Goal: Task Accomplishment & Management: Use online tool/utility

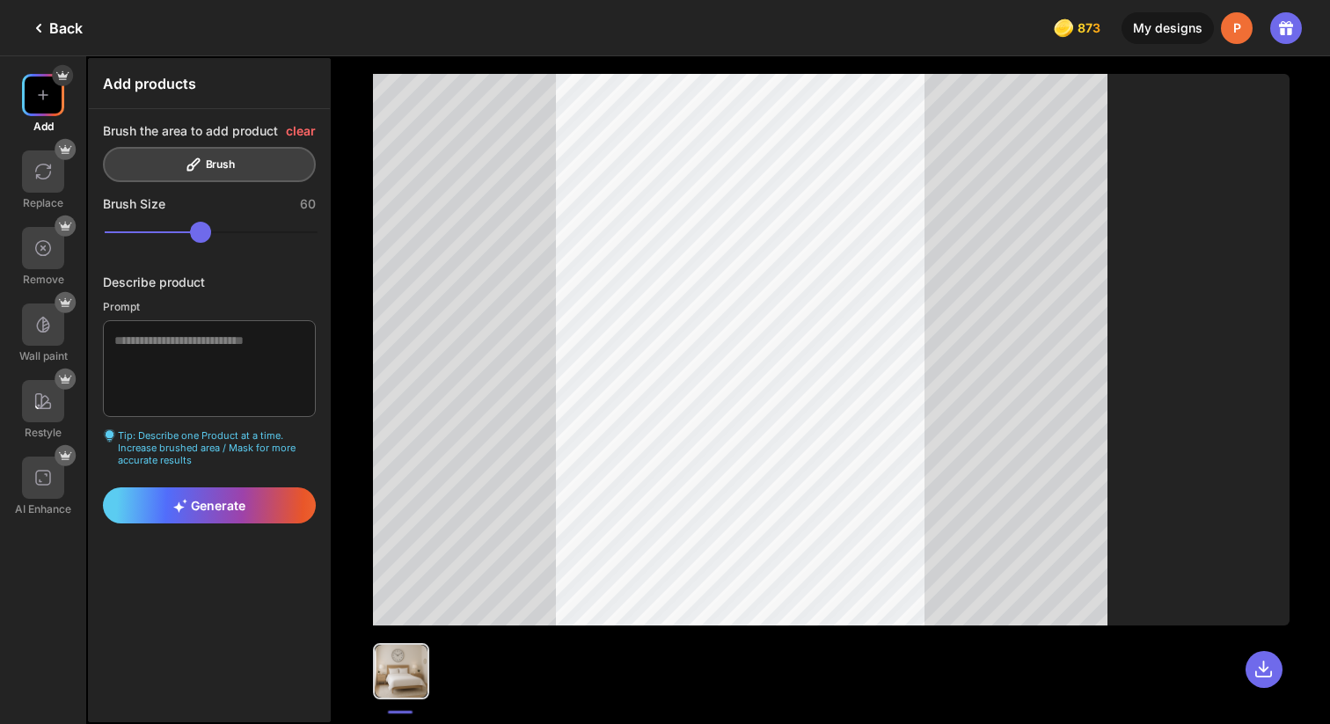
click at [67, 33] on div "Back" at bounding box center [55, 28] width 55 height 21
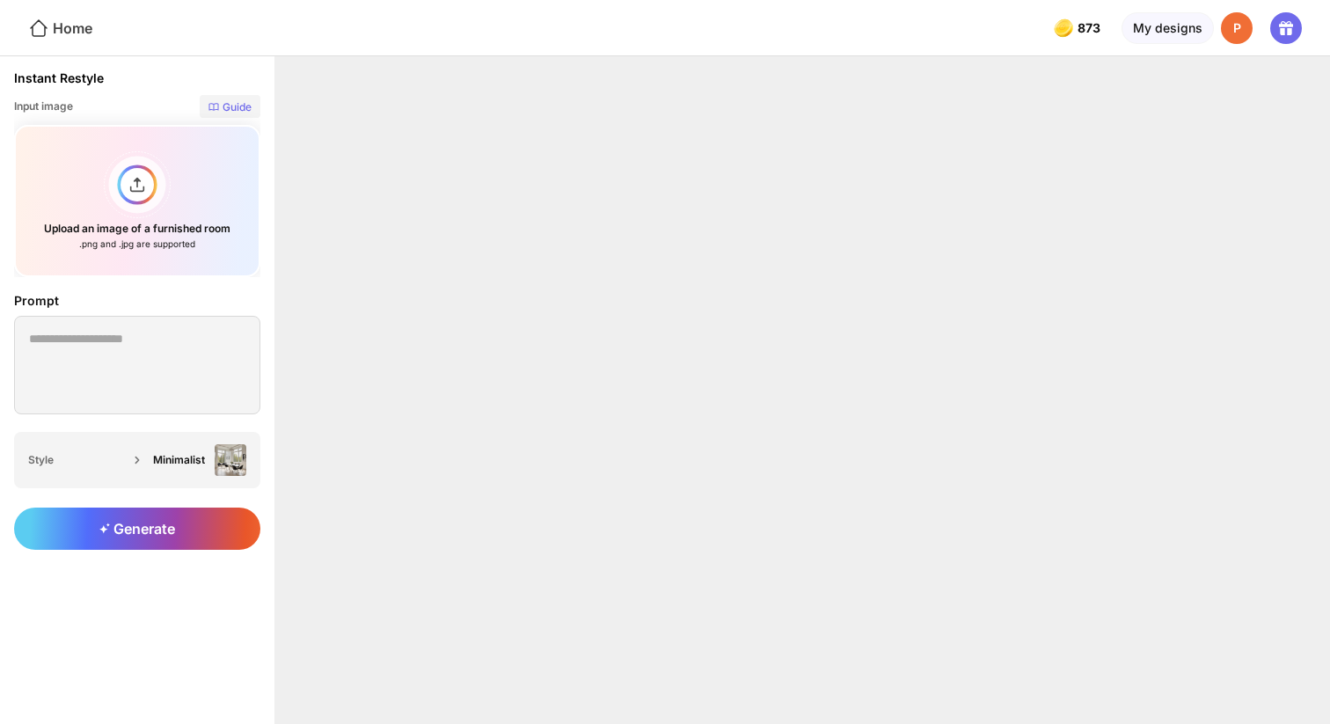
click at [45, 32] on icon at bounding box center [39, 27] width 18 height 17
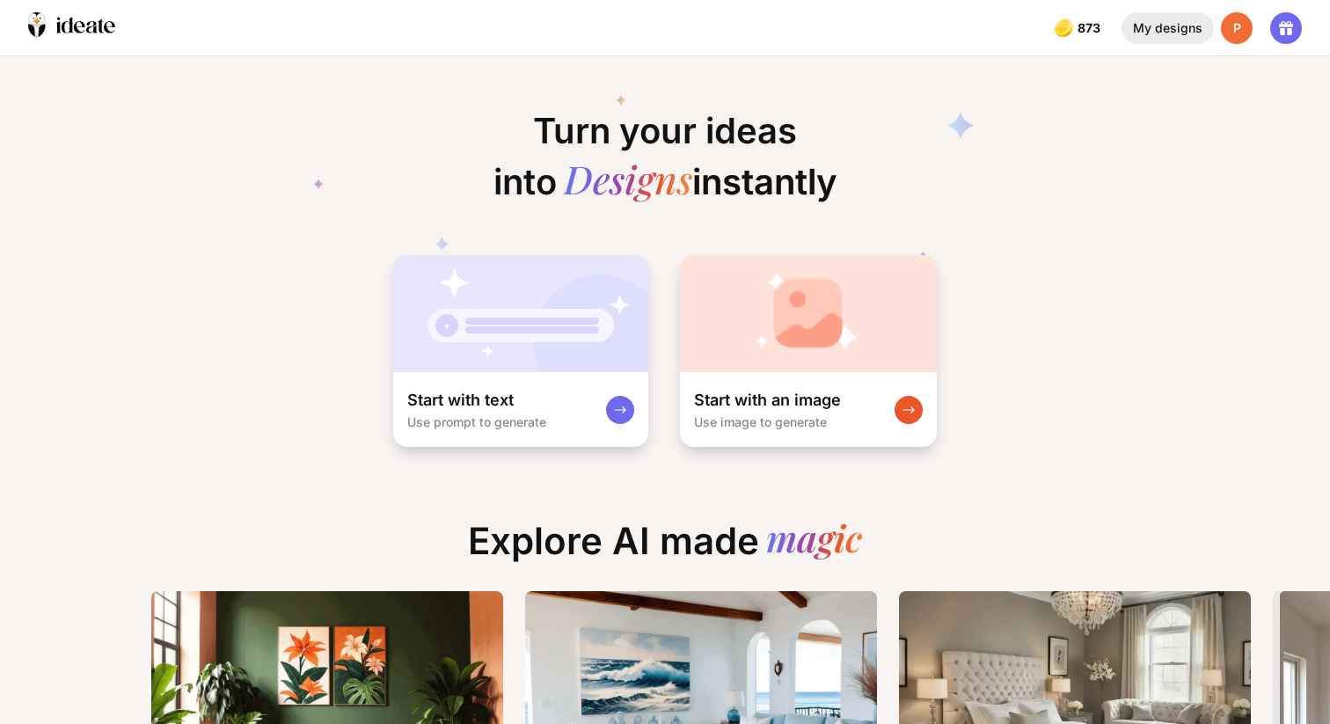
click at [1180, 38] on div "My designs" at bounding box center [1168, 28] width 92 height 32
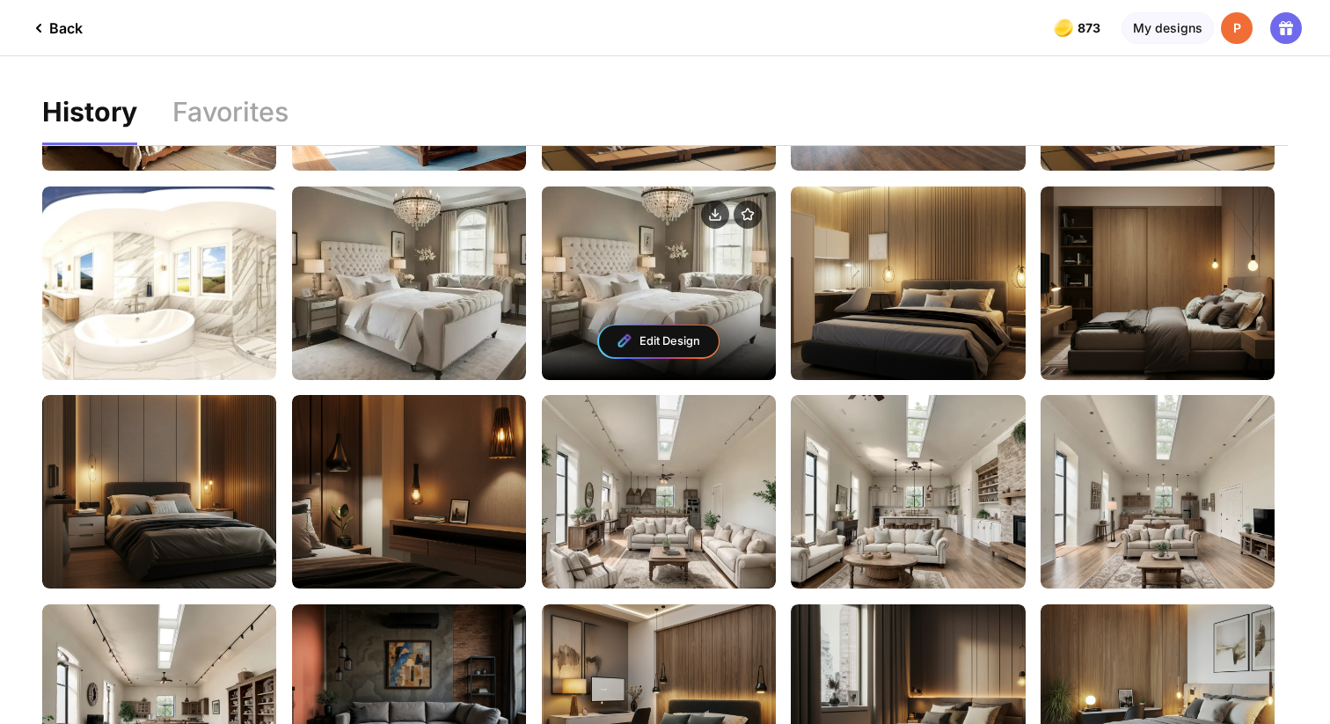
click at [650, 278] on div "Edit Design" at bounding box center [659, 283] width 234 height 194
click at [665, 347] on div "Edit Design" at bounding box center [659, 341] width 120 height 32
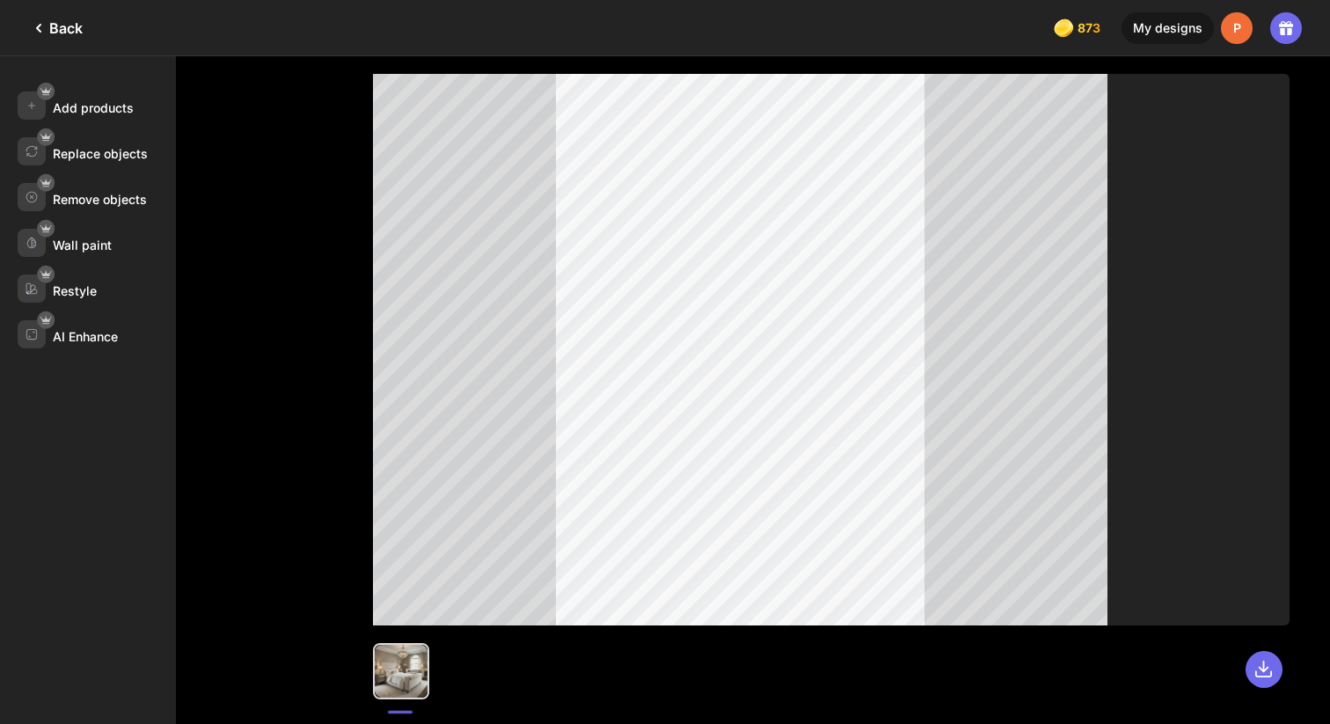
click at [56, 22] on div "Back" at bounding box center [55, 28] width 55 height 21
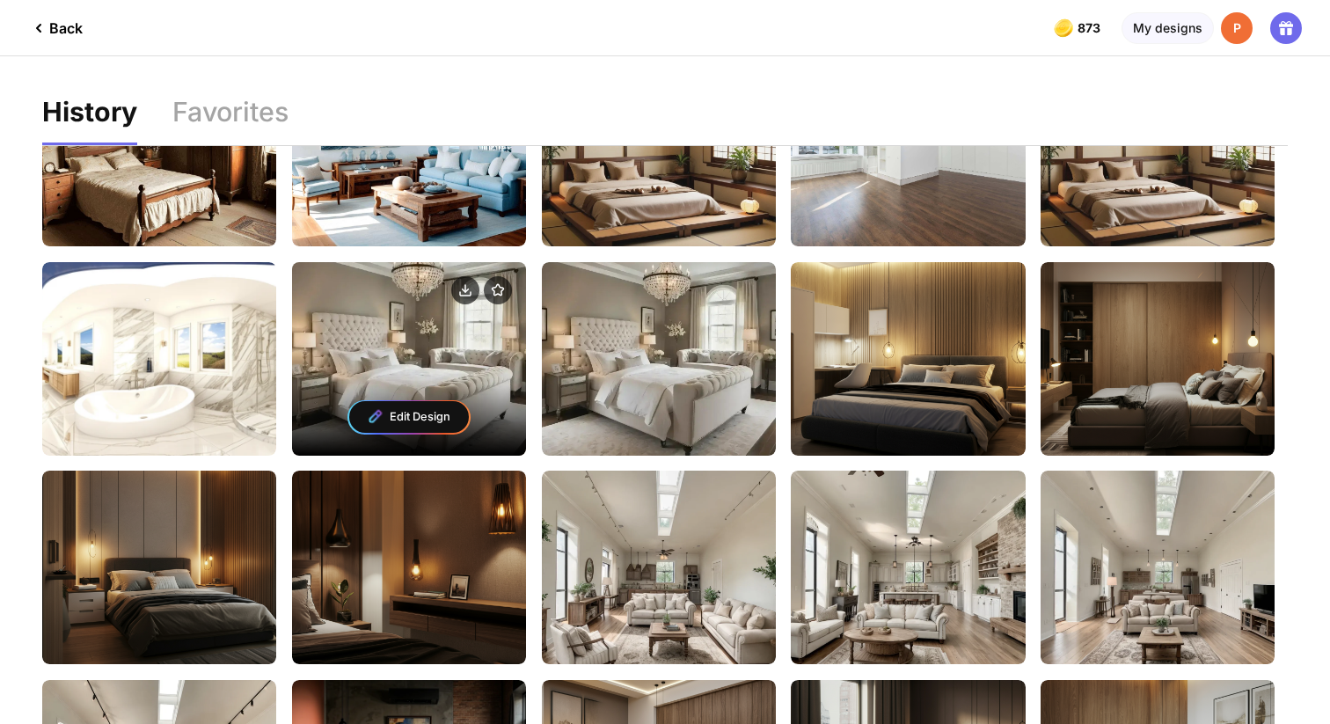
click at [414, 398] on div "Edit Design" at bounding box center [409, 417] width 234 height 77
click at [418, 418] on div "Edit Design" at bounding box center [409, 417] width 120 height 32
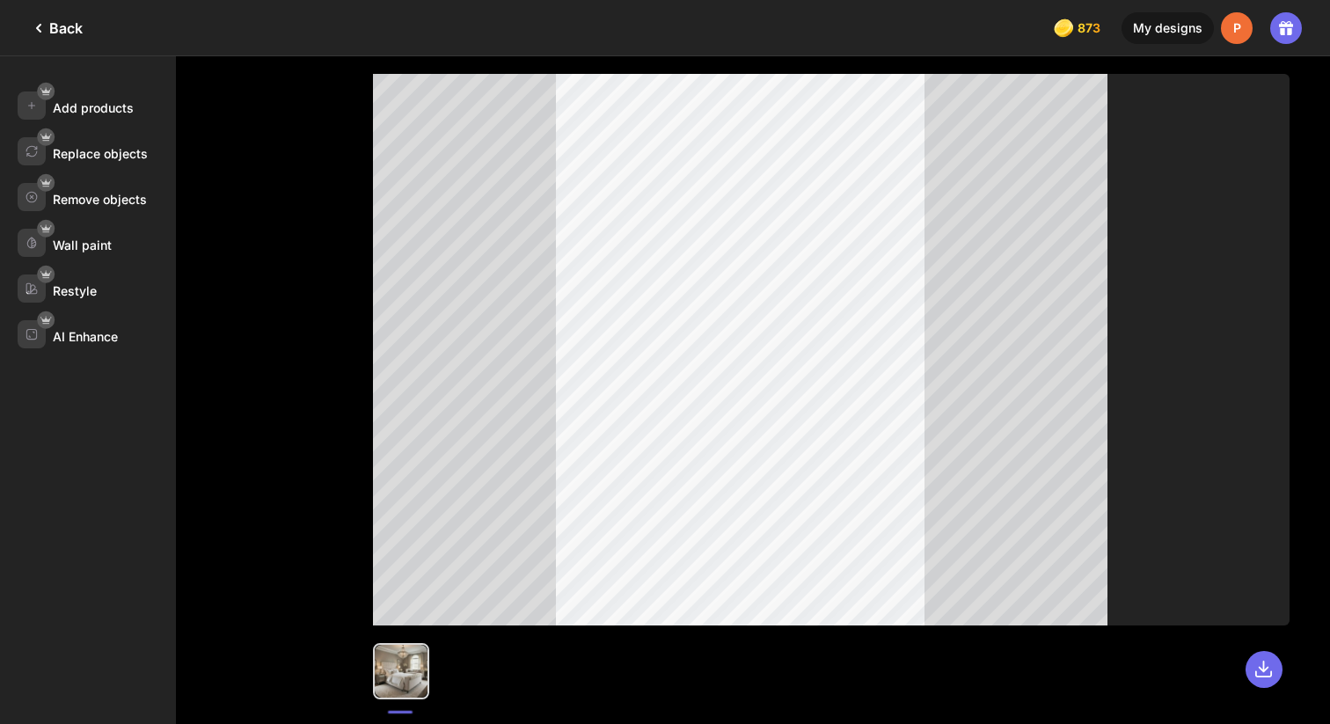
click at [70, 28] on div "Back" at bounding box center [55, 28] width 55 height 21
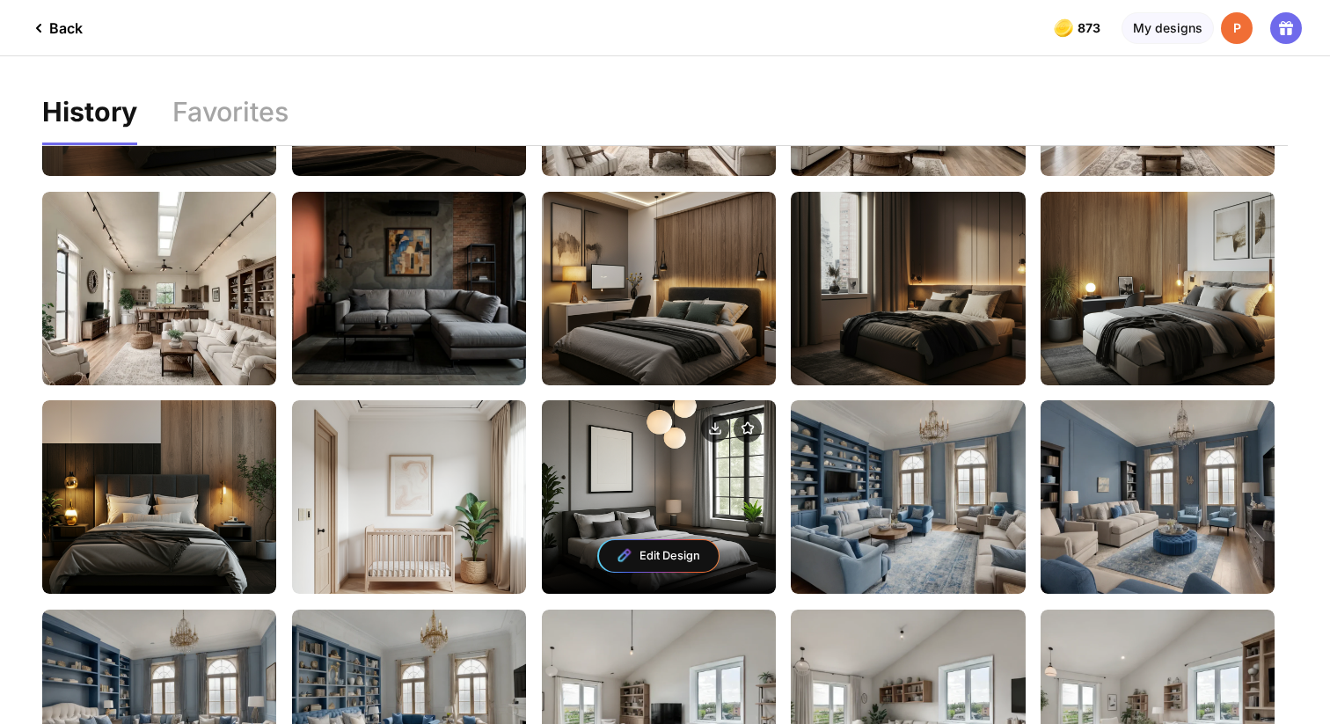
click at [682, 552] on div "Edit Design" at bounding box center [659, 556] width 120 height 32
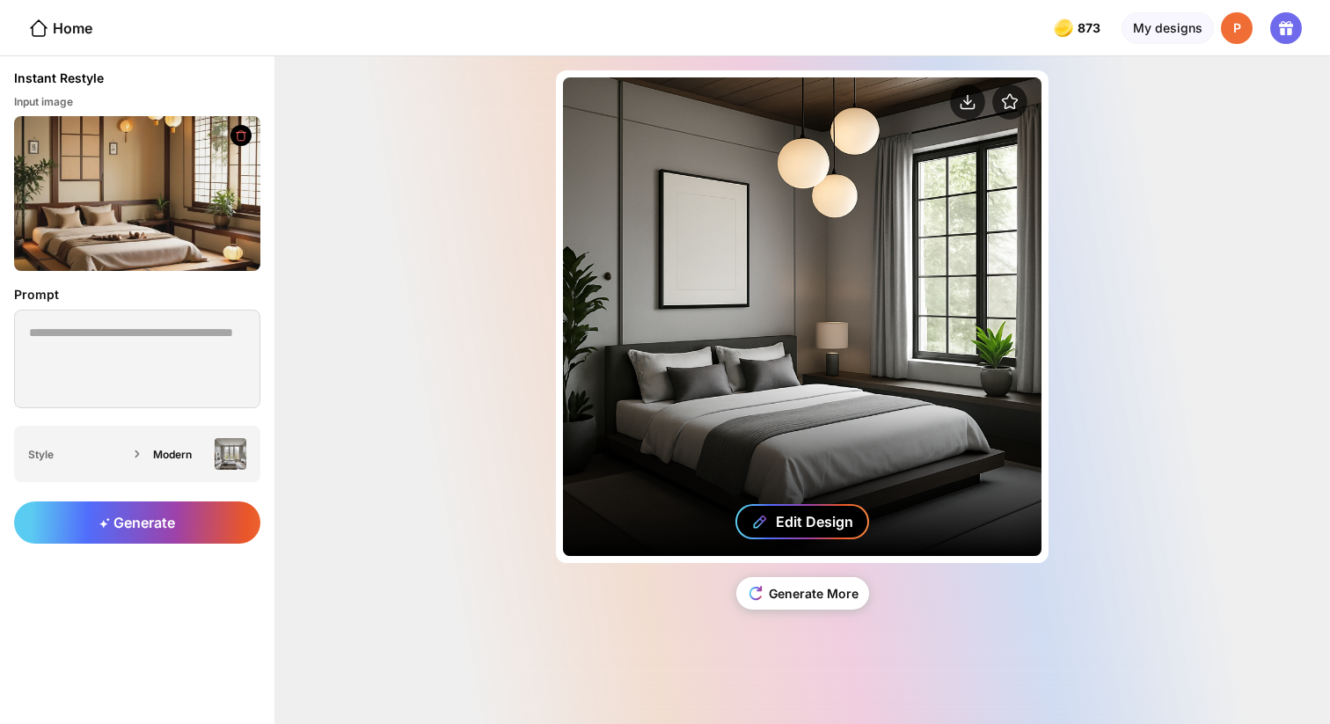
click at [808, 524] on div "Edit Design" at bounding box center [814, 522] width 77 height 18
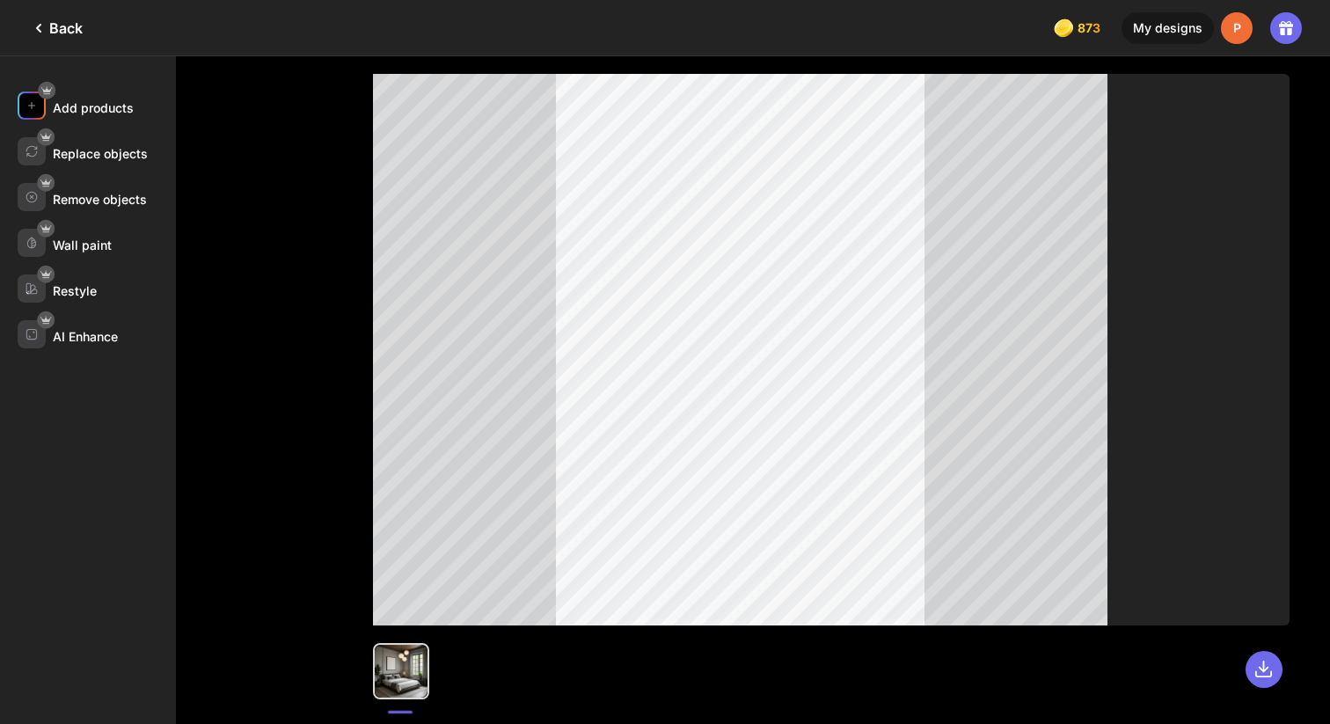
click at [128, 103] on div "Add products" at bounding box center [93, 107] width 81 height 15
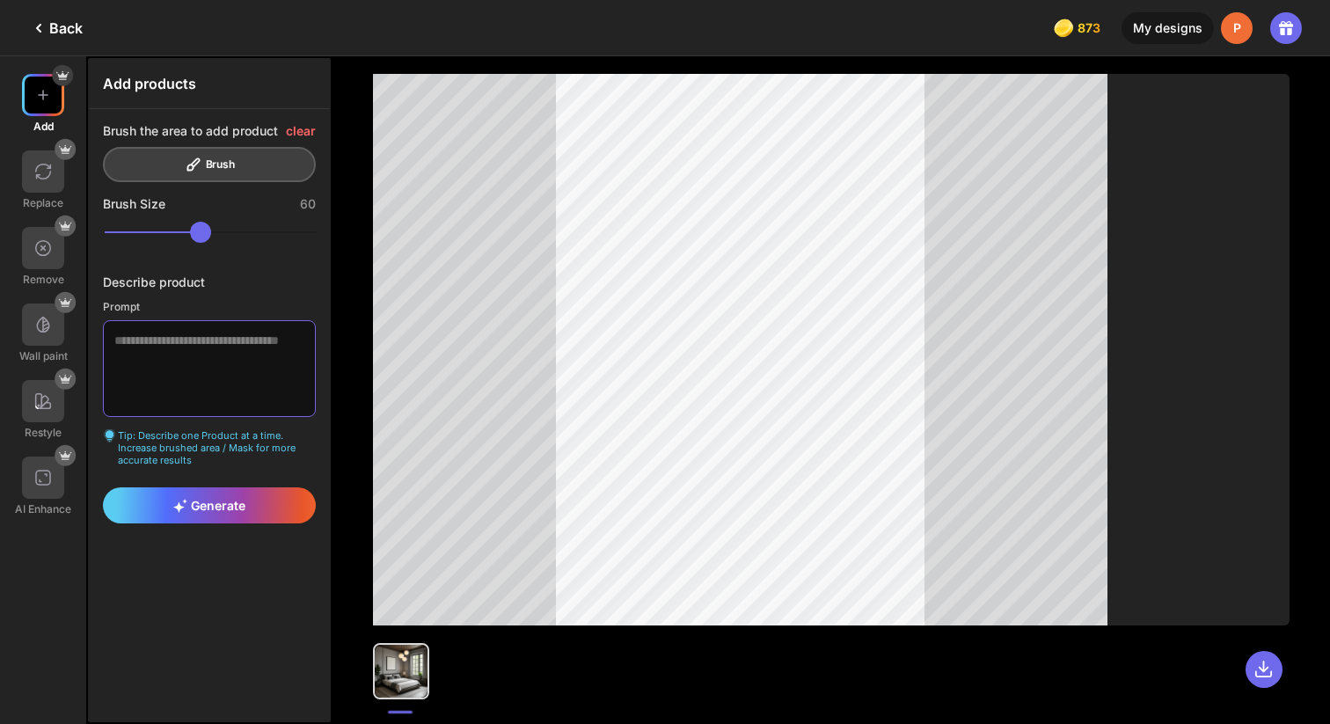
click at [258, 345] on textarea at bounding box center [209, 368] width 213 height 97
